Goal: Information Seeking & Learning: Find specific fact

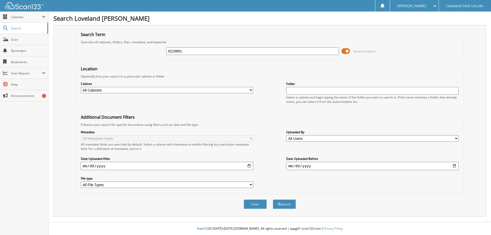
type input "6219861"
click at [273, 200] on button "Search" at bounding box center [284, 204] width 23 height 9
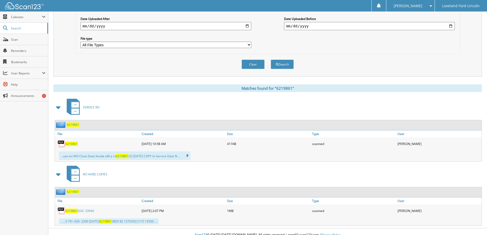
scroll to position [146, 0]
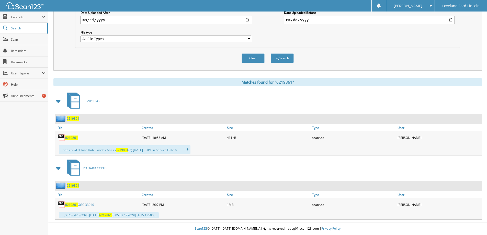
click at [79, 205] on link "6219861 GGC 33940" at bounding box center [79, 205] width 29 height 4
